Goal: Information Seeking & Learning: Learn about a topic

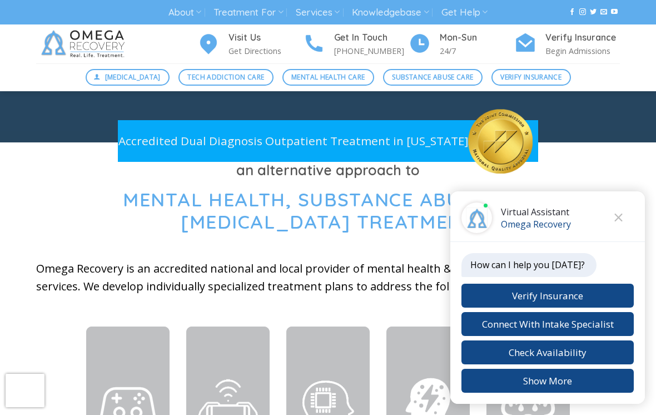
scroll to position [299, 0]
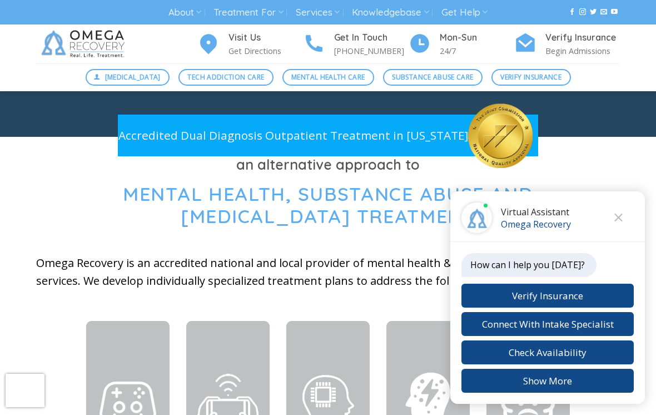
click at [616, 221] on icon "Close chat" at bounding box center [619, 218] width 8 height 8
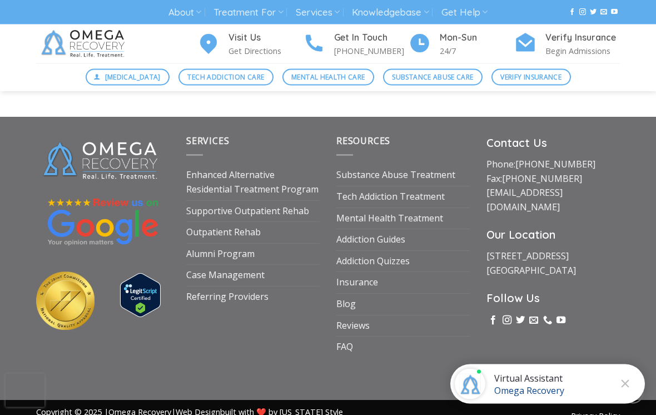
scroll to position [3865, 0]
click at [283, 201] on link "Supportive Outpatient Rehab" at bounding box center [247, 211] width 123 height 21
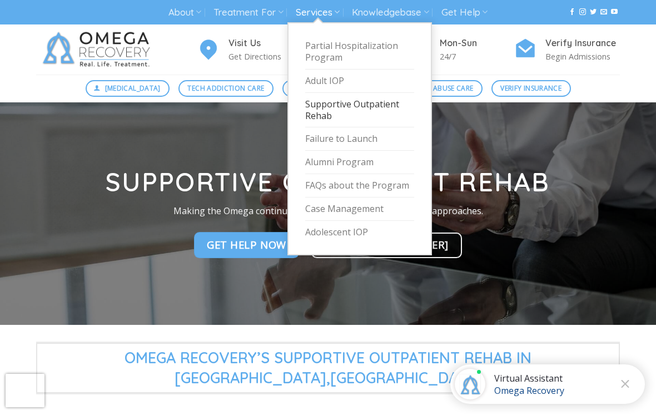
click at [337, 9] on icon at bounding box center [337, 12] width 6 height 11
click at [375, 50] on link "Partial Hospitalization Program" at bounding box center [359, 51] width 109 height 35
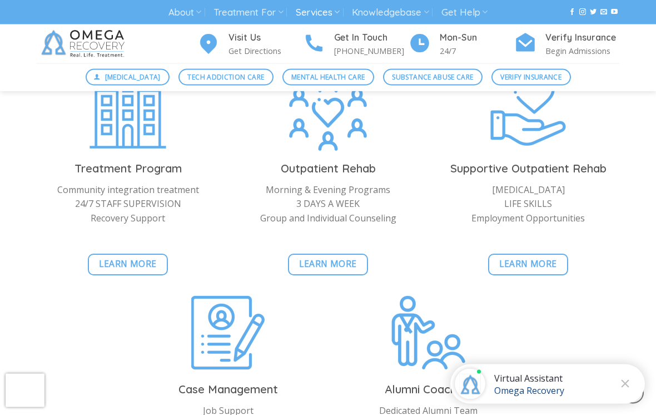
scroll to position [2448, 0]
click at [335, 257] on span "Learn More" at bounding box center [328, 264] width 58 height 14
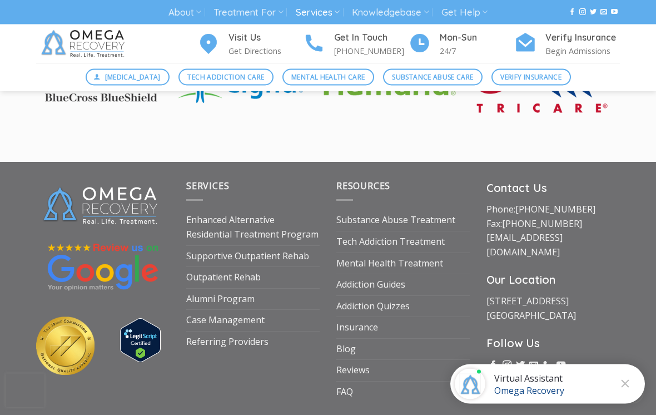
scroll to position [1874, 0]
click at [365, 361] on link "Reviews" at bounding box center [352, 369] width 33 height 21
click at [354, 359] on link "Reviews" at bounding box center [352, 369] width 33 height 21
